Goal: Transaction & Acquisition: Purchase product/service

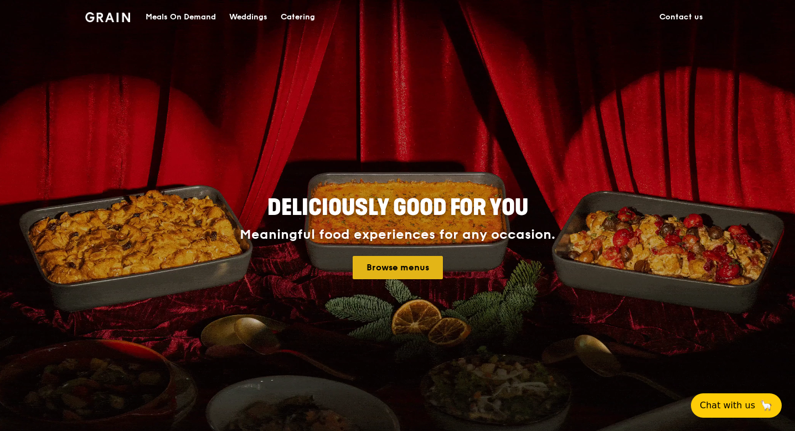
click at [407, 273] on link "Browse menus" at bounding box center [398, 267] width 90 height 23
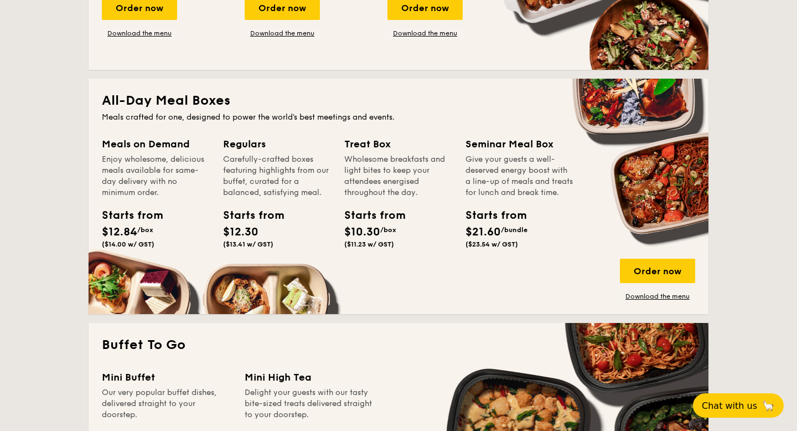
scroll to position [672, 0]
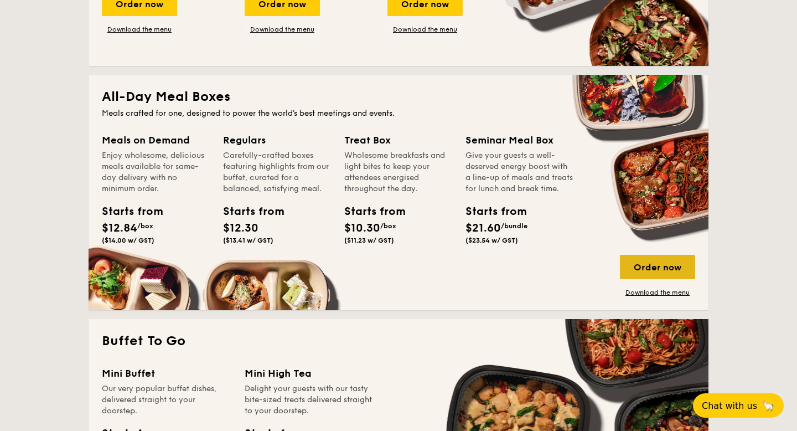
click at [652, 273] on div "Order now" at bounding box center [657, 267] width 75 height 24
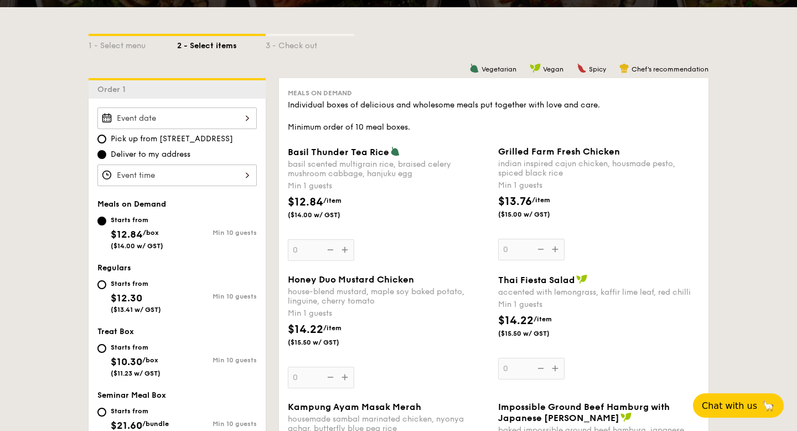
scroll to position [233, 0]
